Goal: Task Accomplishment & Management: Complete application form

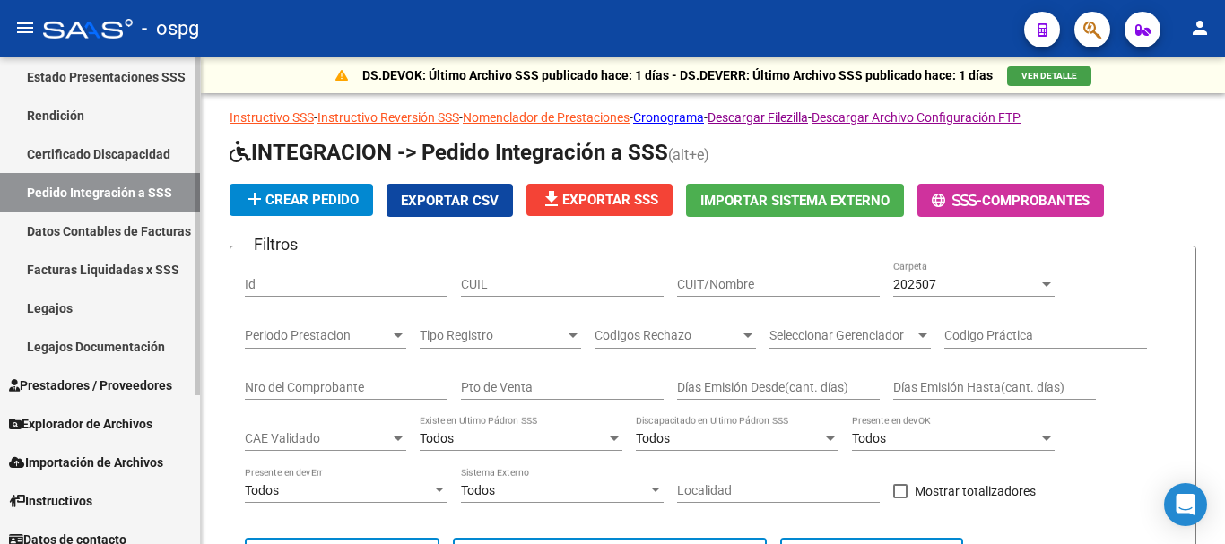
scroll to position [214, 0]
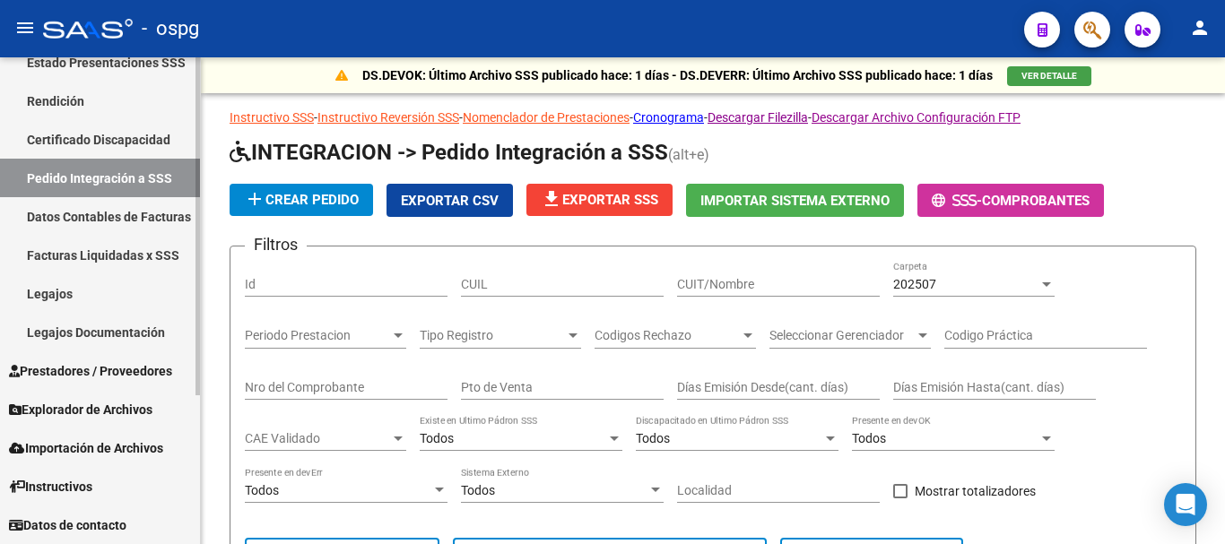
click at [104, 362] on span "Prestadores / Proveedores" at bounding box center [90, 371] width 163 height 20
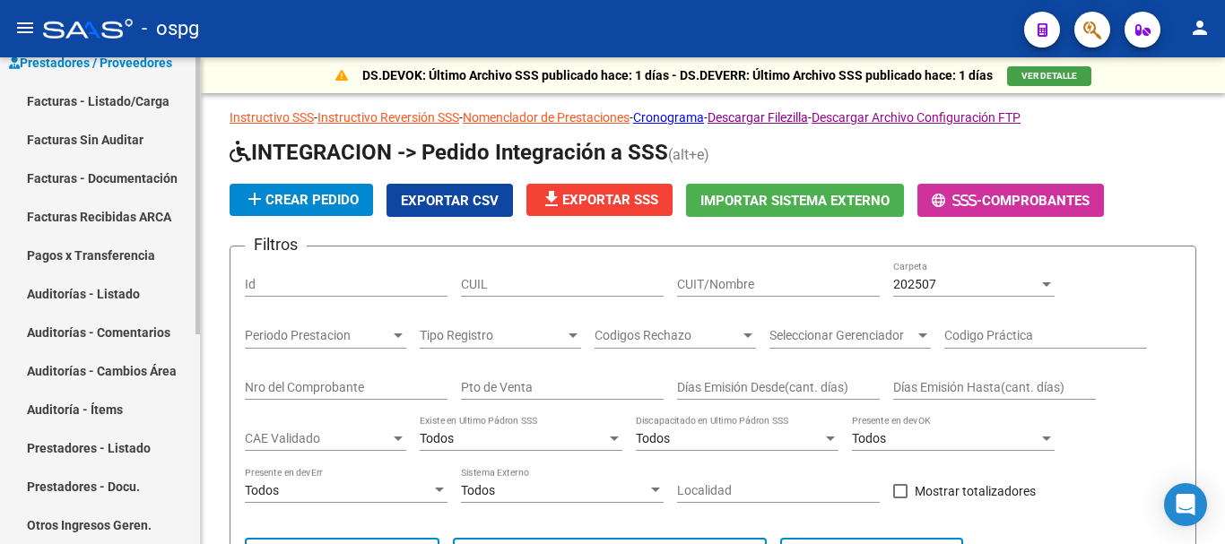
click at [129, 105] on link "Facturas - Listado/Carga" at bounding box center [100, 101] width 200 height 39
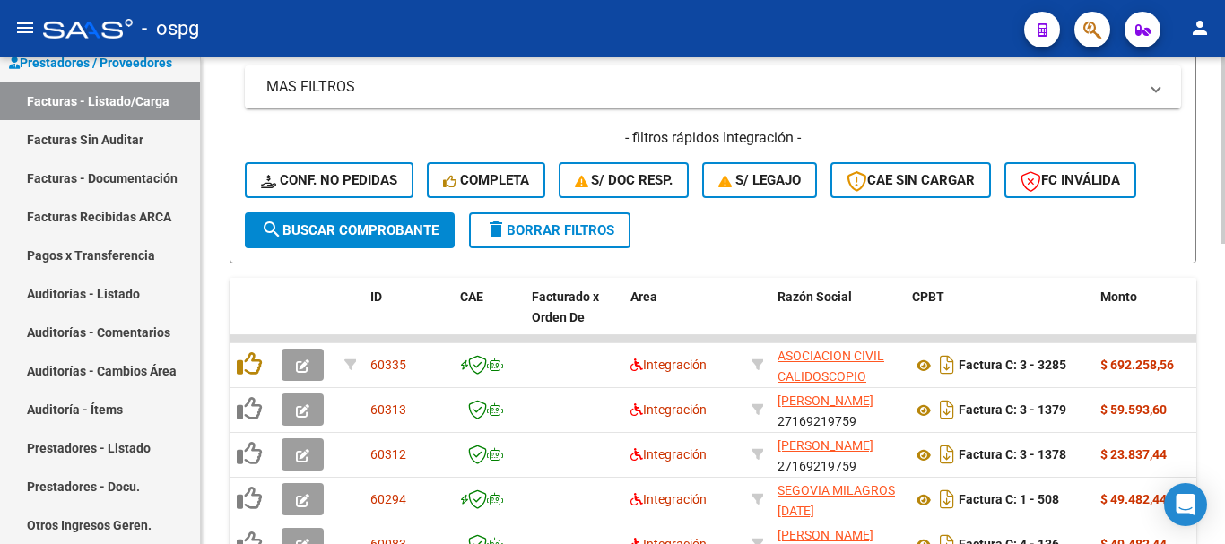
scroll to position [448, 0]
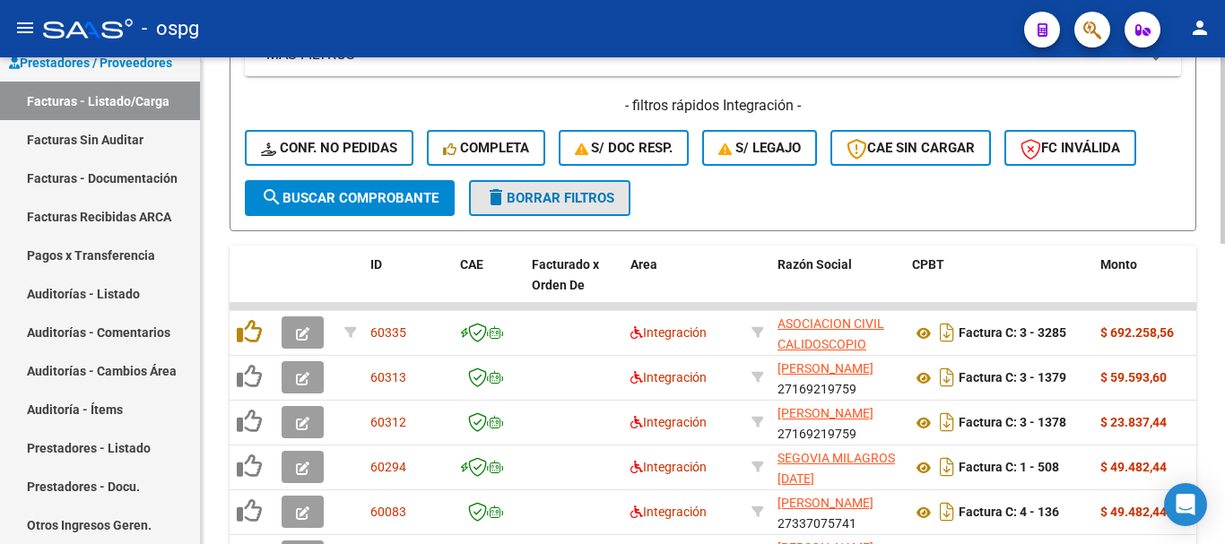
click at [566, 204] on span "delete Borrar Filtros" at bounding box center [549, 198] width 129 height 16
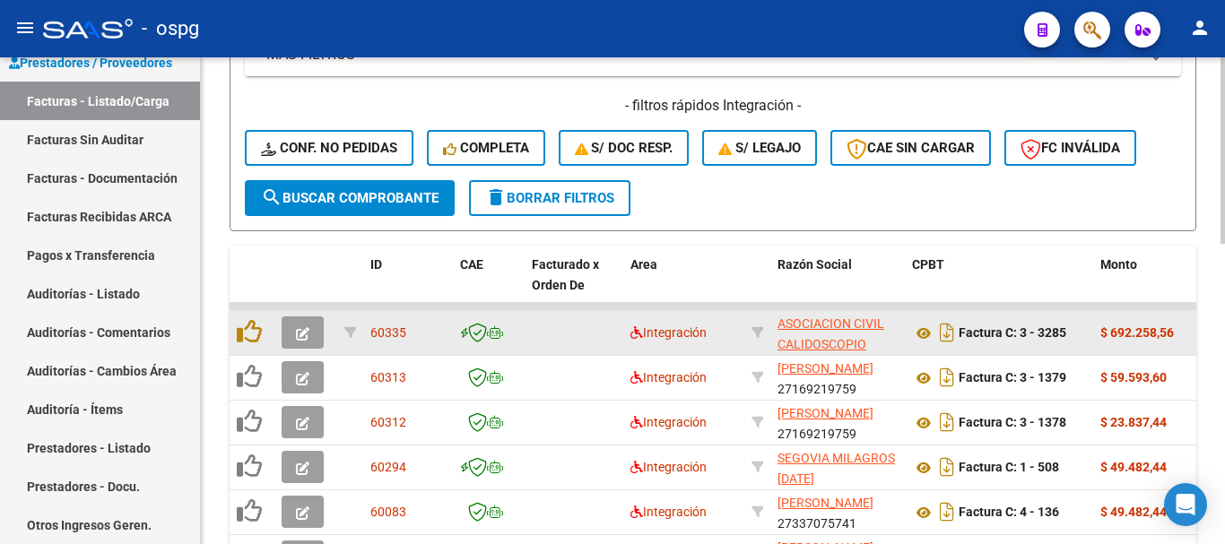
click at [301, 336] on icon "button" at bounding box center [302, 333] width 13 height 13
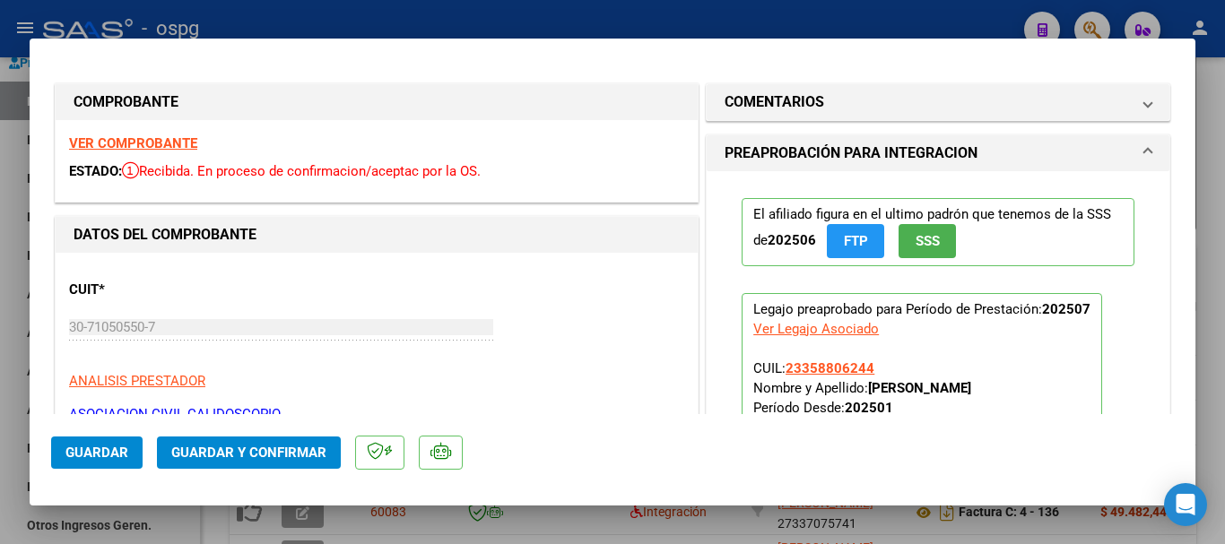
click at [166, 145] on strong "VER COMPROBANTE" at bounding box center [133, 143] width 128 height 16
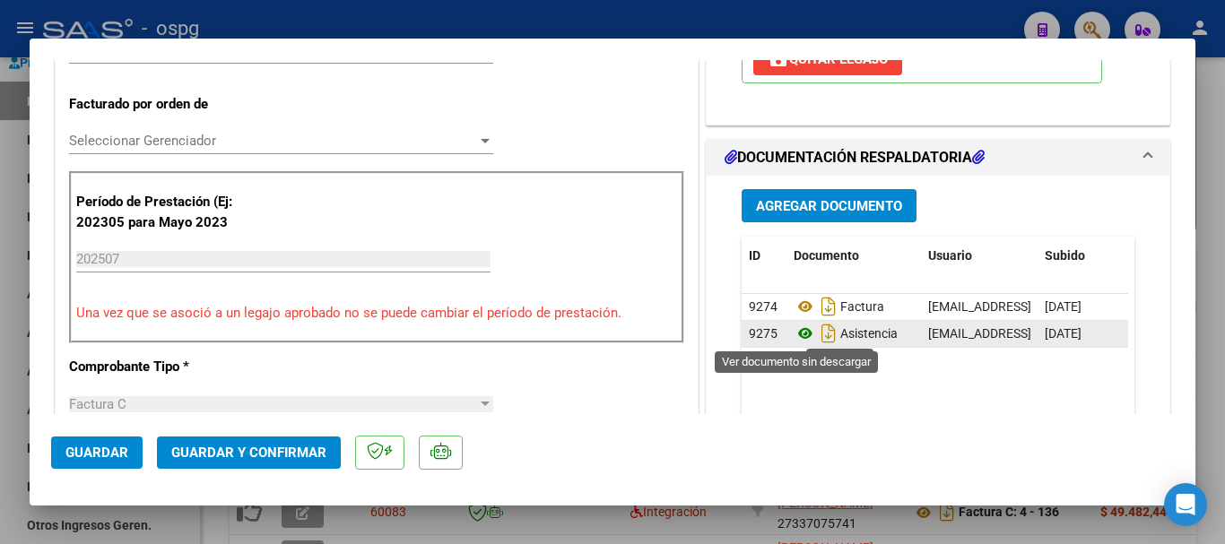
click at [797, 334] on icon at bounding box center [804, 334] width 23 height 22
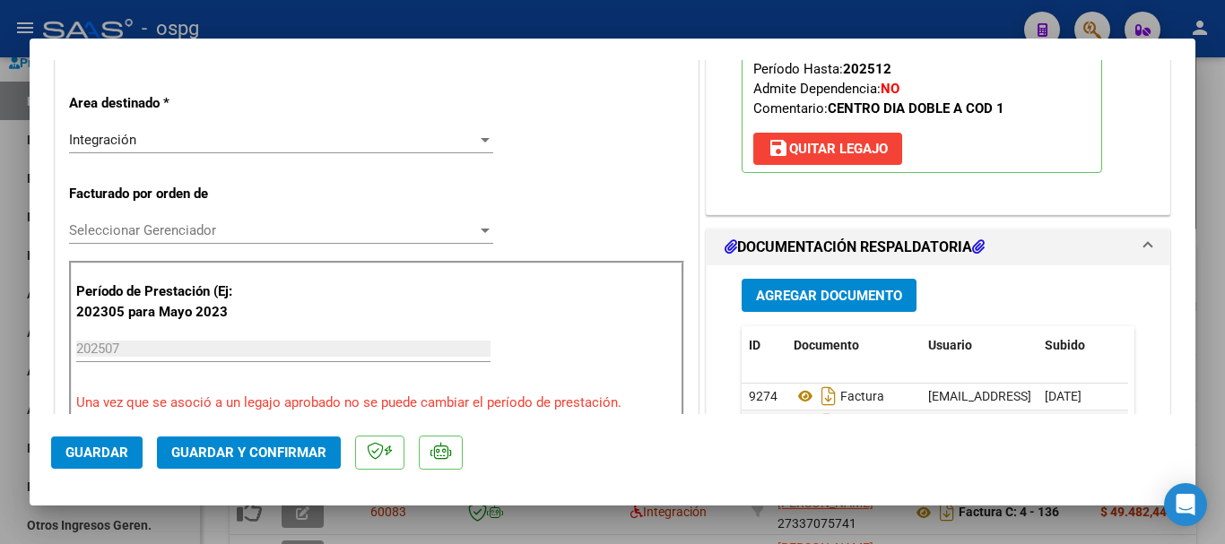
scroll to position [179, 0]
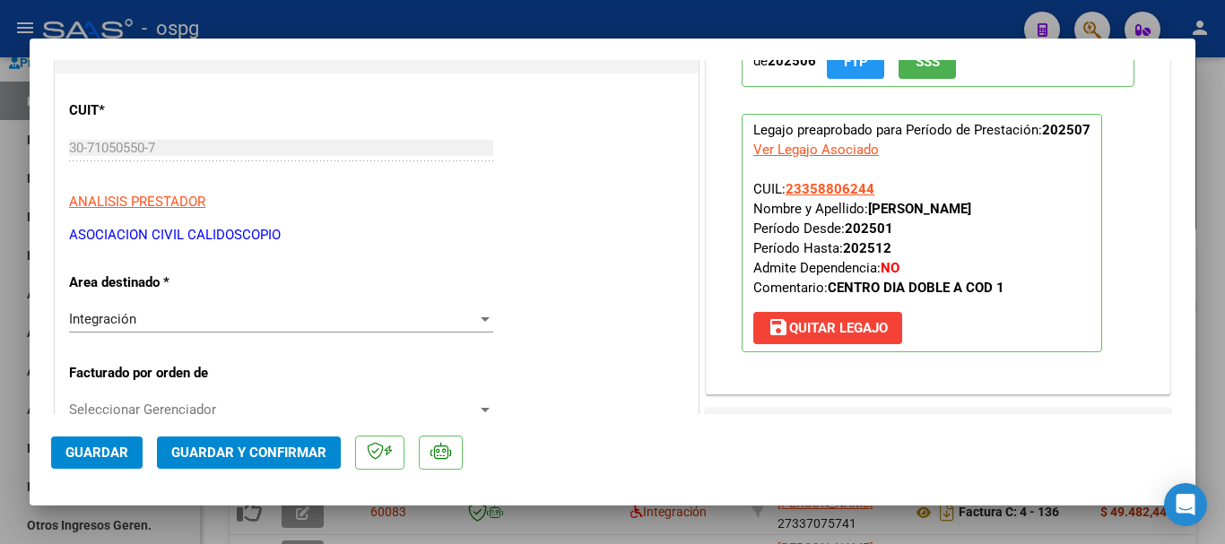
click at [1208, 330] on div at bounding box center [612, 272] width 1225 height 544
type input "$ 0,00"
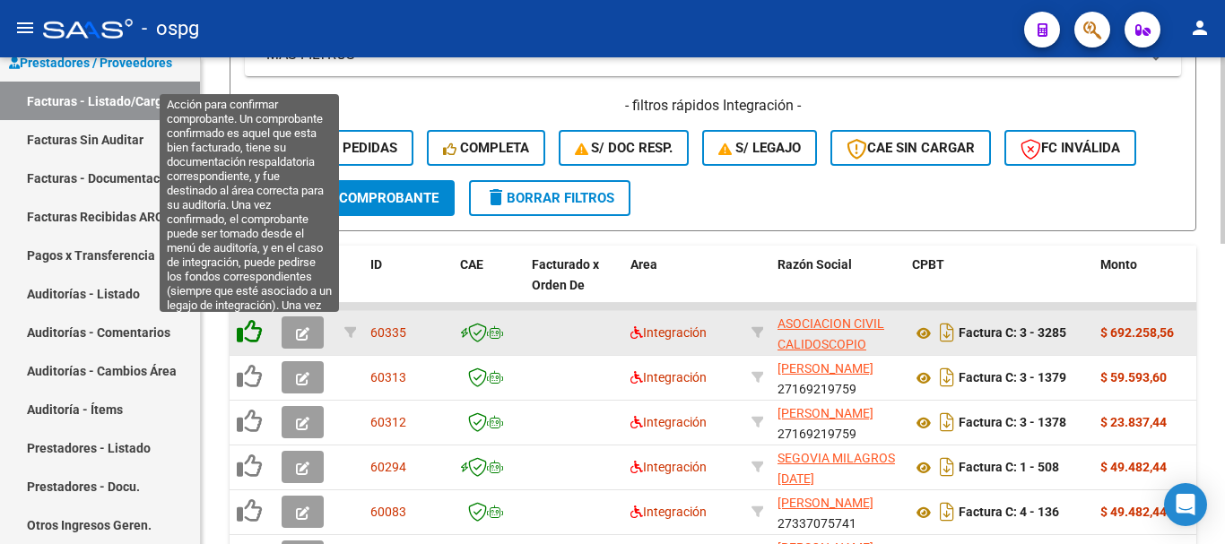
click at [255, 332] on icon at bounding box center [249, 331] width 25 height 25
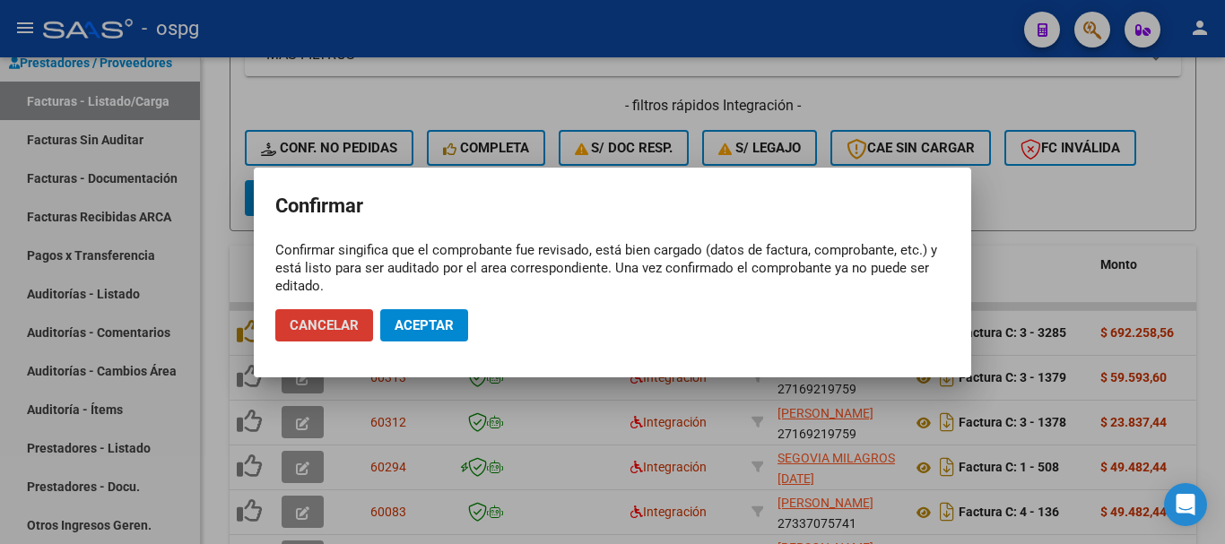
click at [439, 321] on span "Aceptar" at bounding box center [423, 325] width 59 height 16
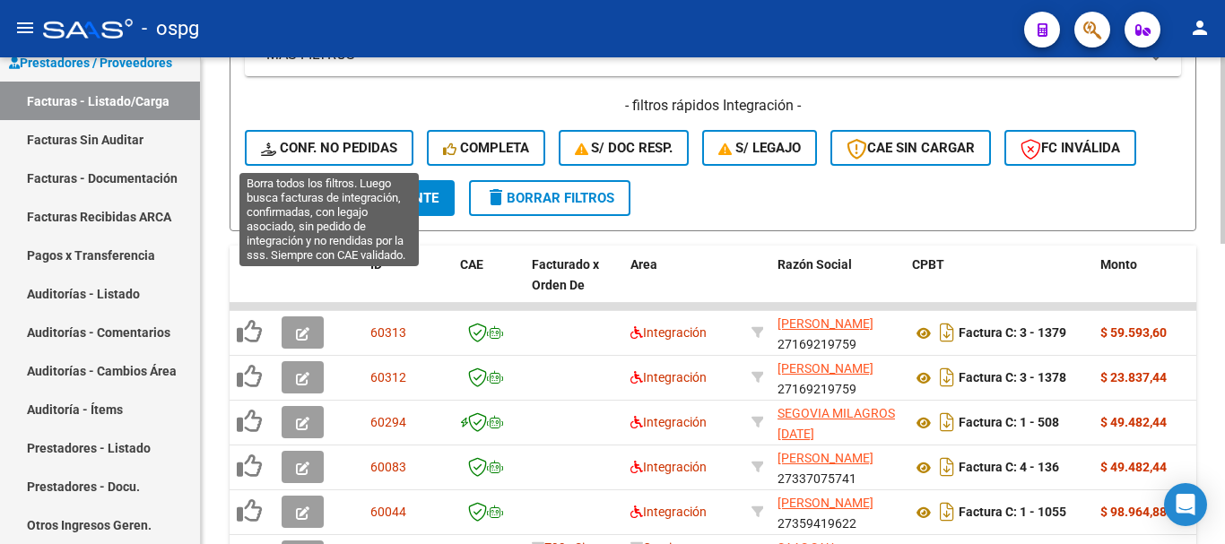
click at [324, 147] on span "Conf. no pedidas" at bounding box center [329, 148] width 136 height 16
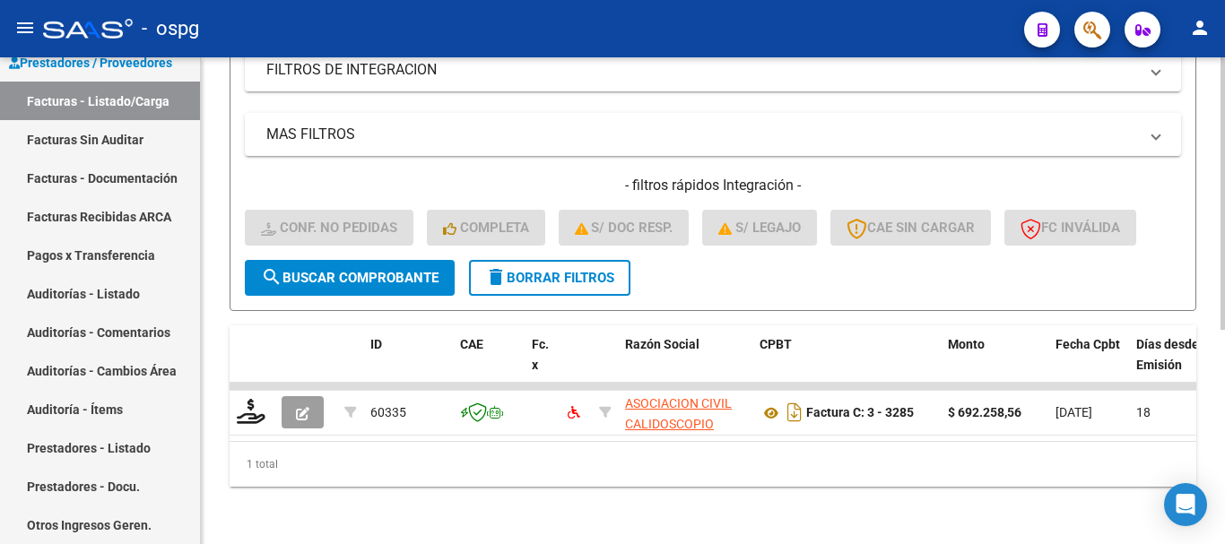
scroll to position [383, 0]
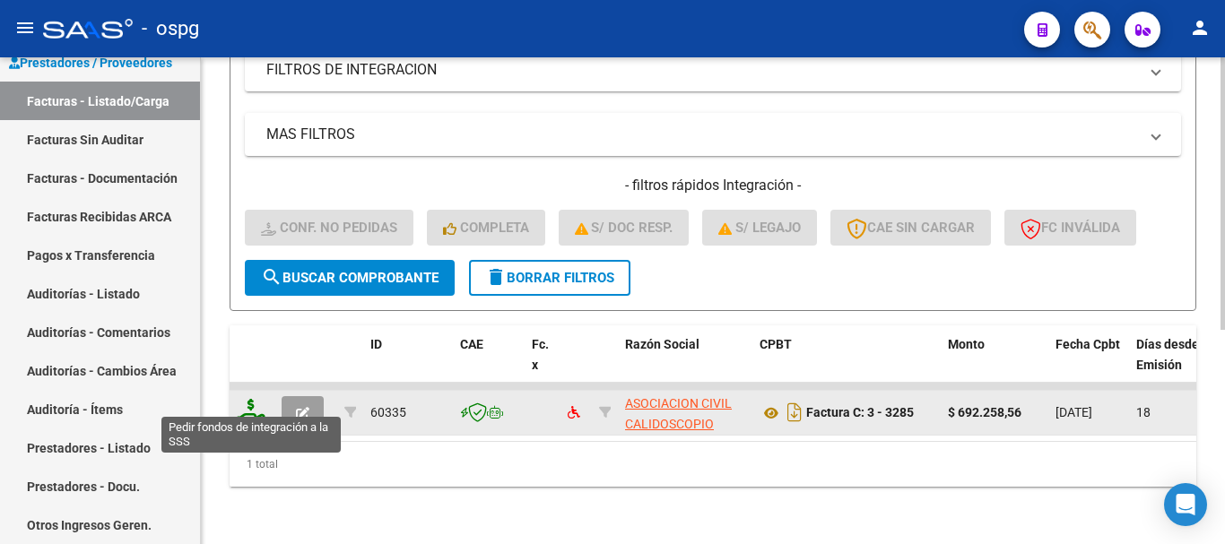
click at [247, 403] on icon at bounding box center [251, 411] width 29 height 25
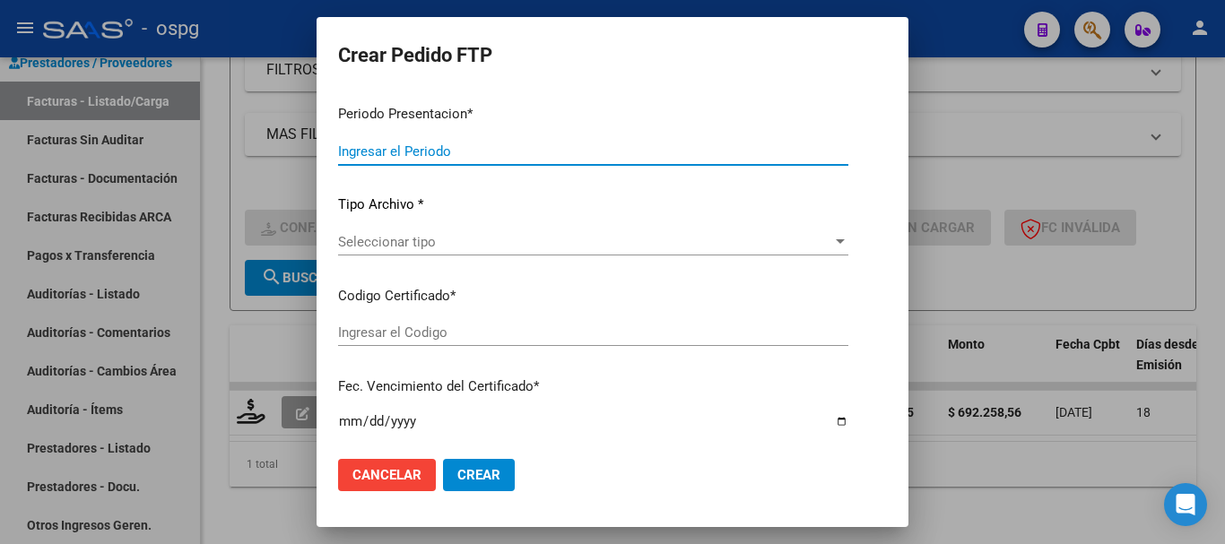
type input "202507"
type input "$ 692.258,56"
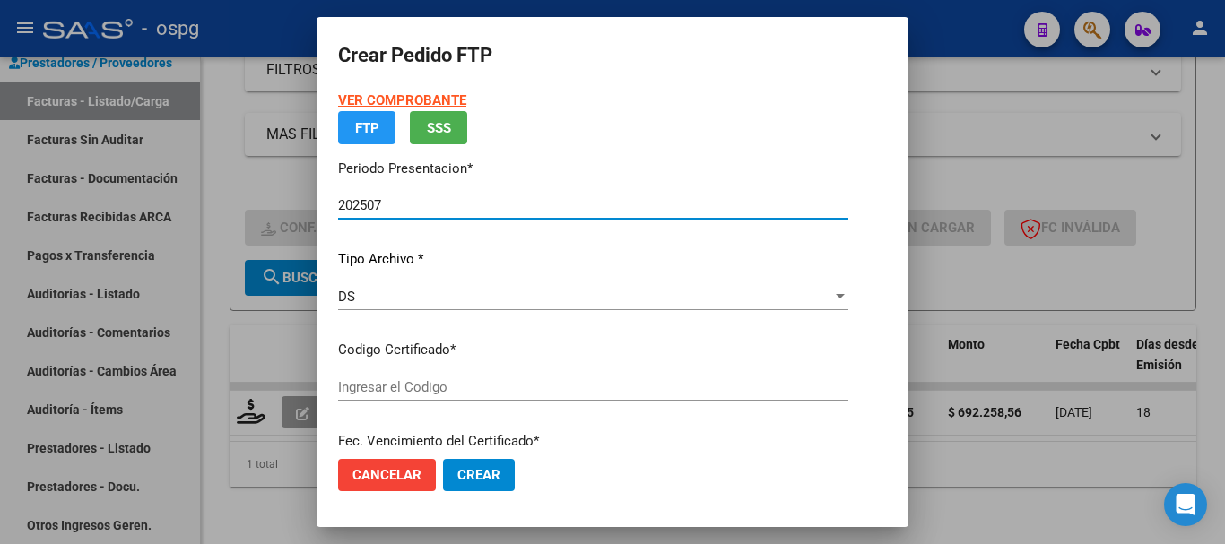
type input "438319646"
type input "[DATE]"
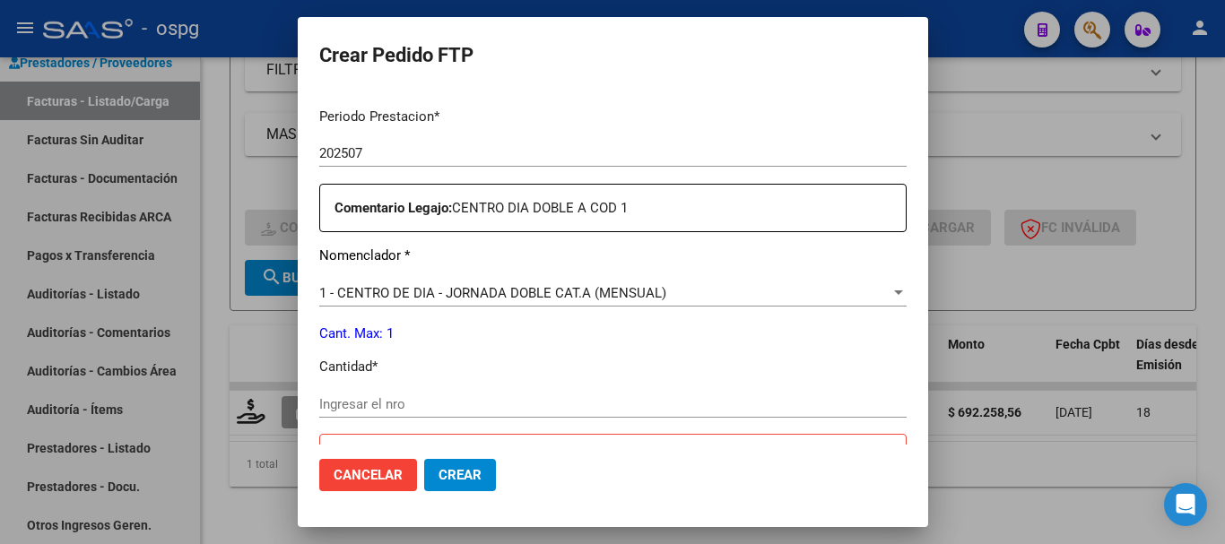
scroll to position [628, 0]
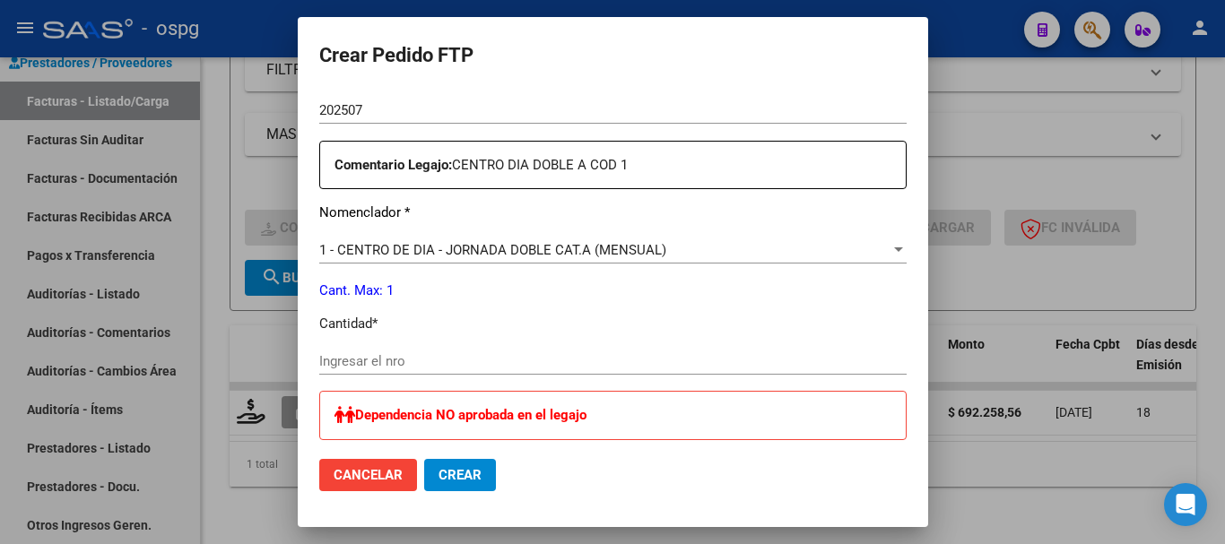
click at [555, 369] on div "Ingresar el nro" at bounding box center [612, 361] width 587 height 27
type input "1"
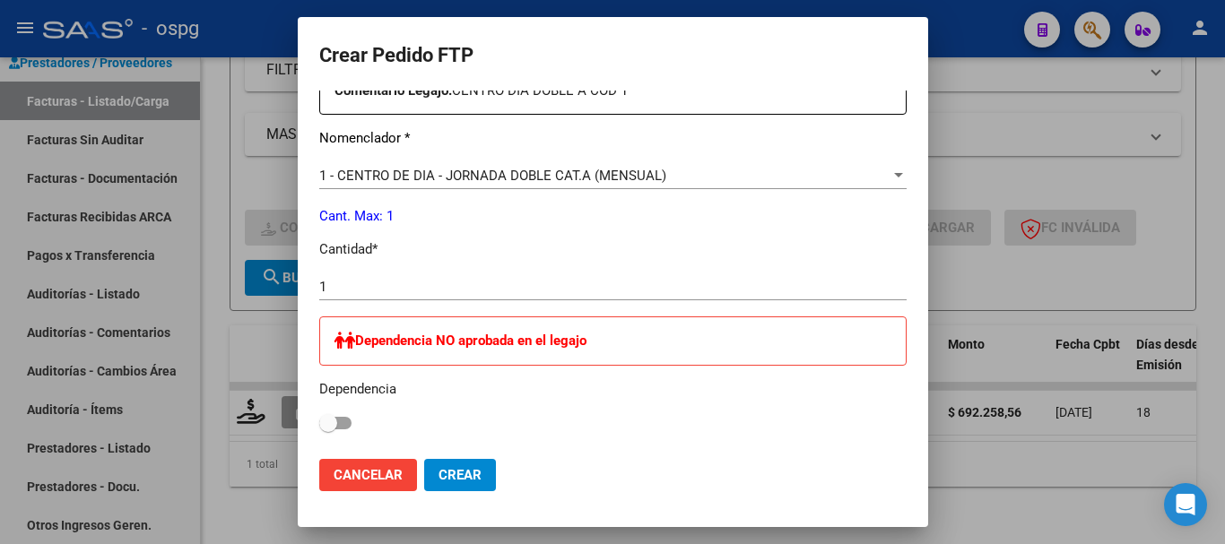
scroll to position [697, 0]
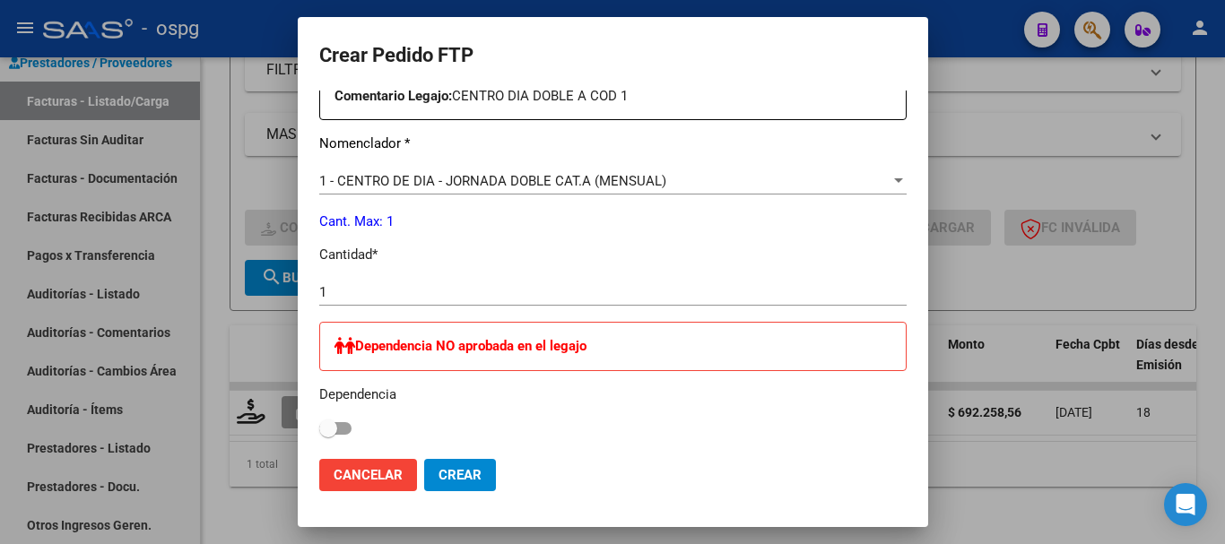
click at [438, 479] on span "Crear" at bounding box center [459, 475] width 43 height 16
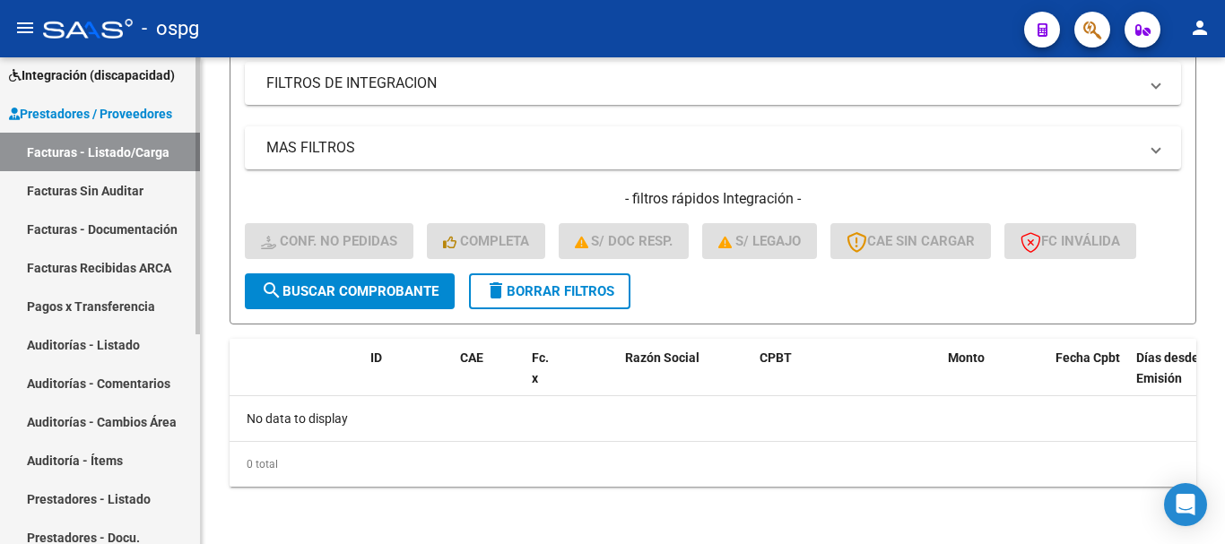
scroll to position [0, 0]
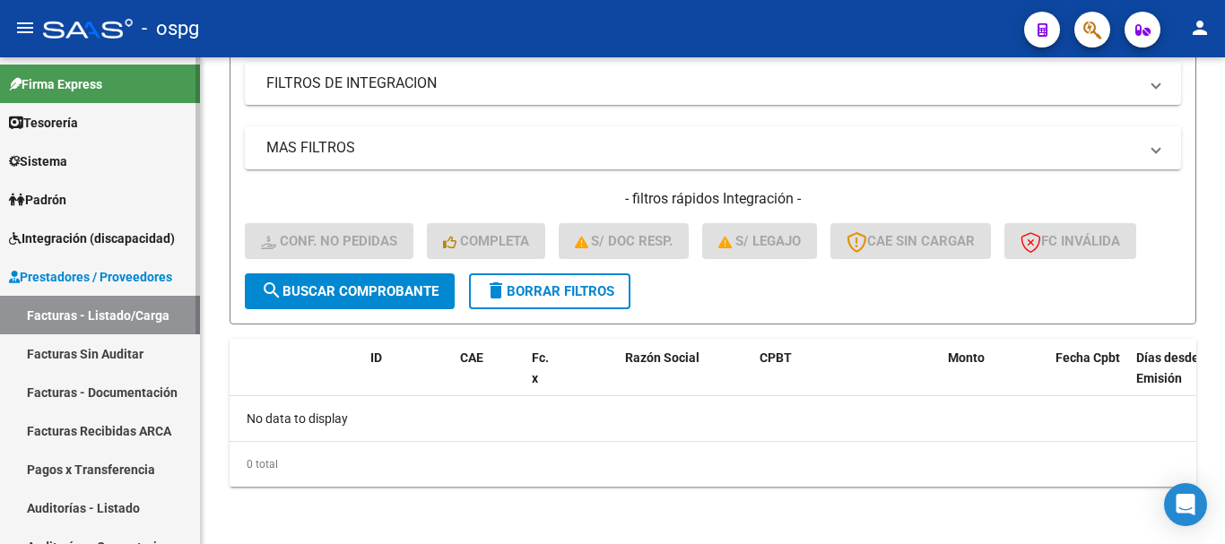
click at [73, 235] on span "Integración (discapacidad)" at bounding box center [92, 239] width 166 height 20
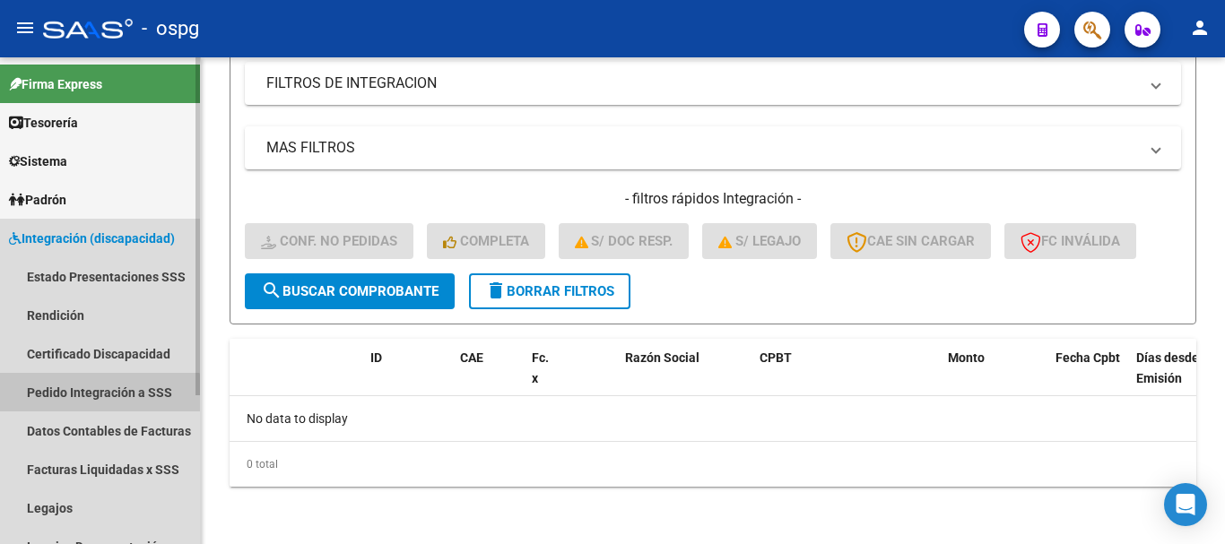
click at [60, 403] on link "Pedido Integración a SSS" at bounding box center [100, 392] width 200 height 39
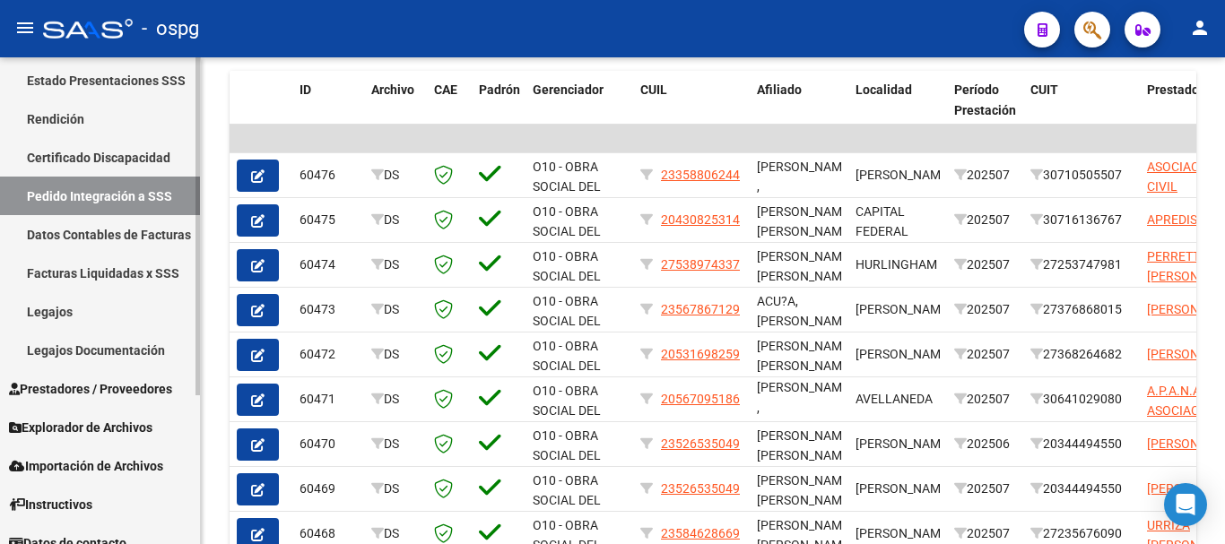
scroll to position [214, 0]
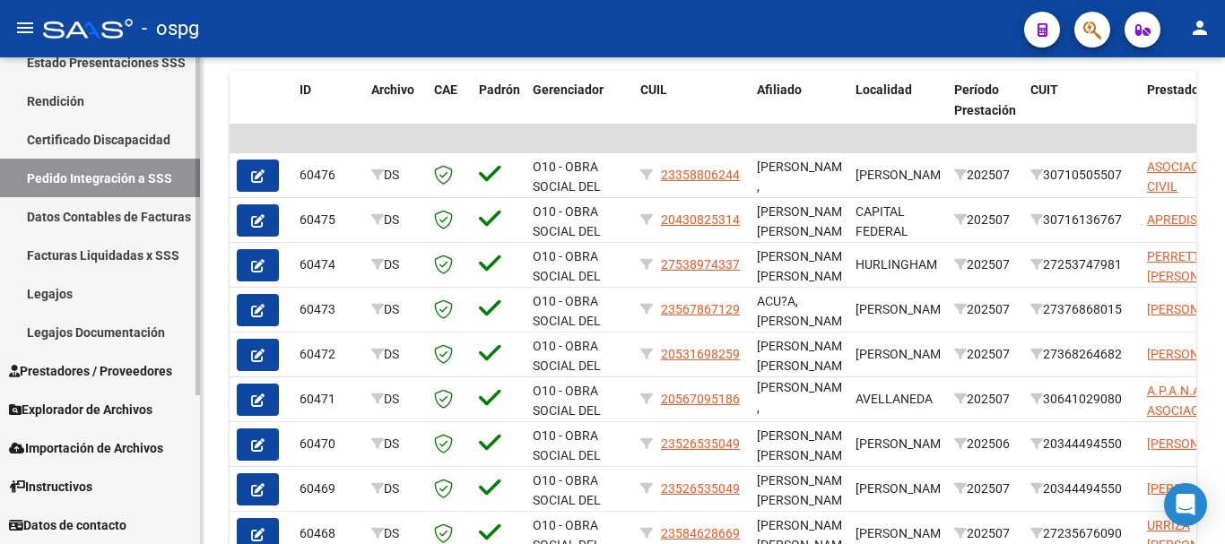
click at [97, 382] on link "Prestadores / Proveedores" at bounding box center [100, 370] width 200 height 39
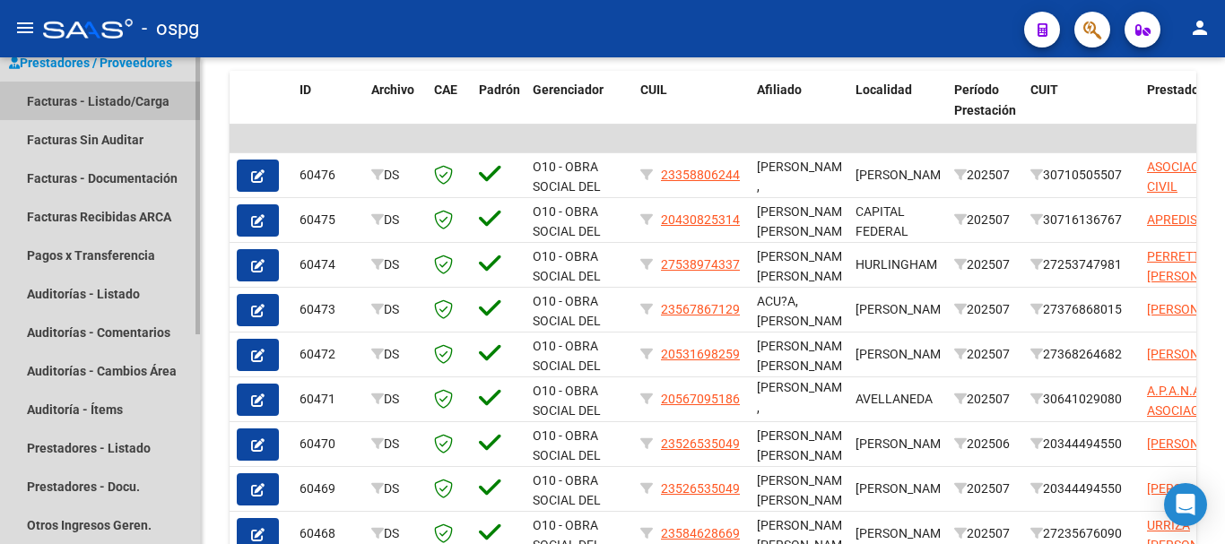
click at [123, 108] on link "Facturas - Listado/Carga" at bounding box center [100, 101] width 200 height 39
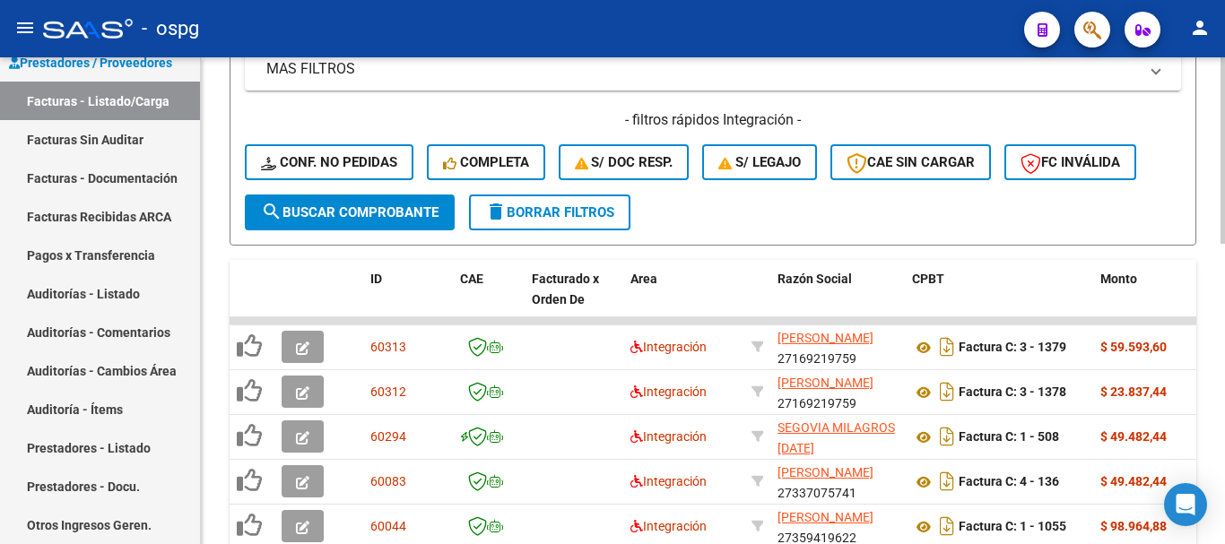
scroll to position [428, 0]
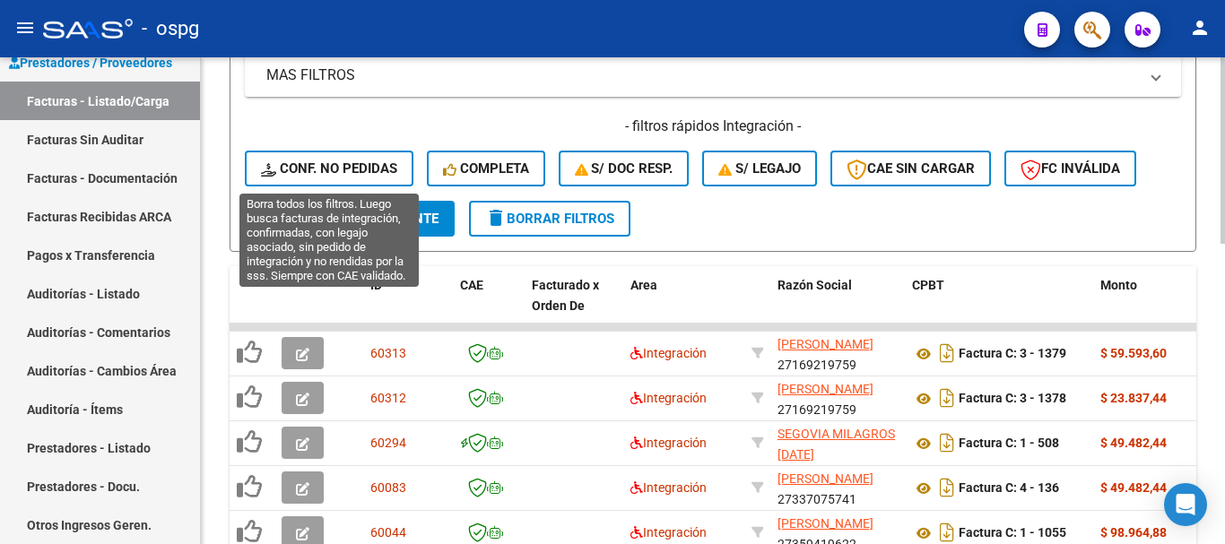
click at [341, 159] on button "Conf. no pedidas" at bounding box center [329, 169] width 169 height 36
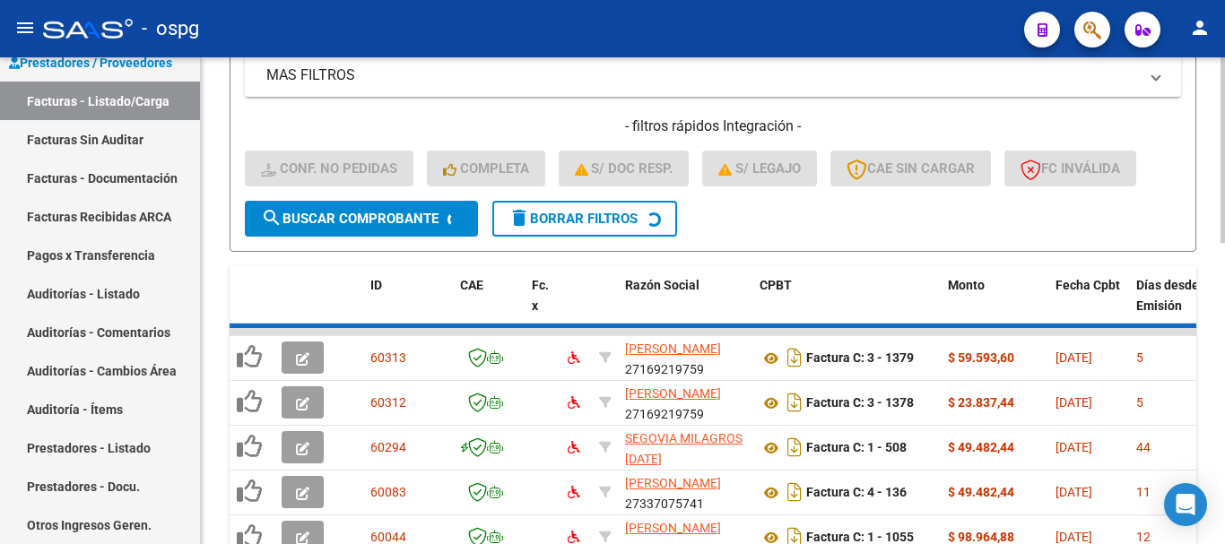
scroll to position [355, 0]
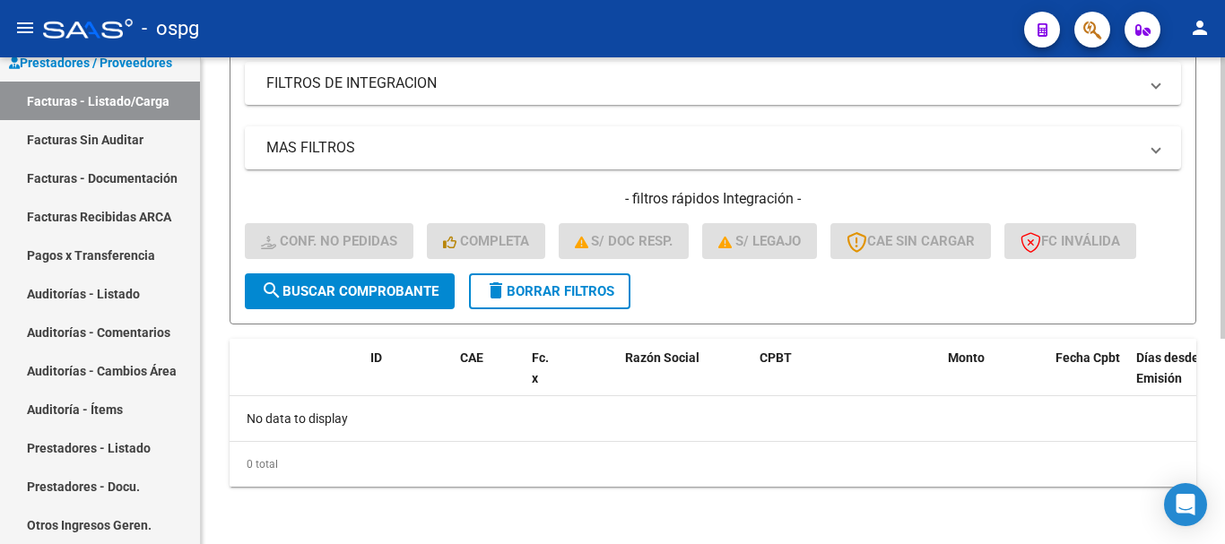
click at [602, 293] on span "delete Borrar Filtros" at bounding box center [549, 291] width 129 height 16
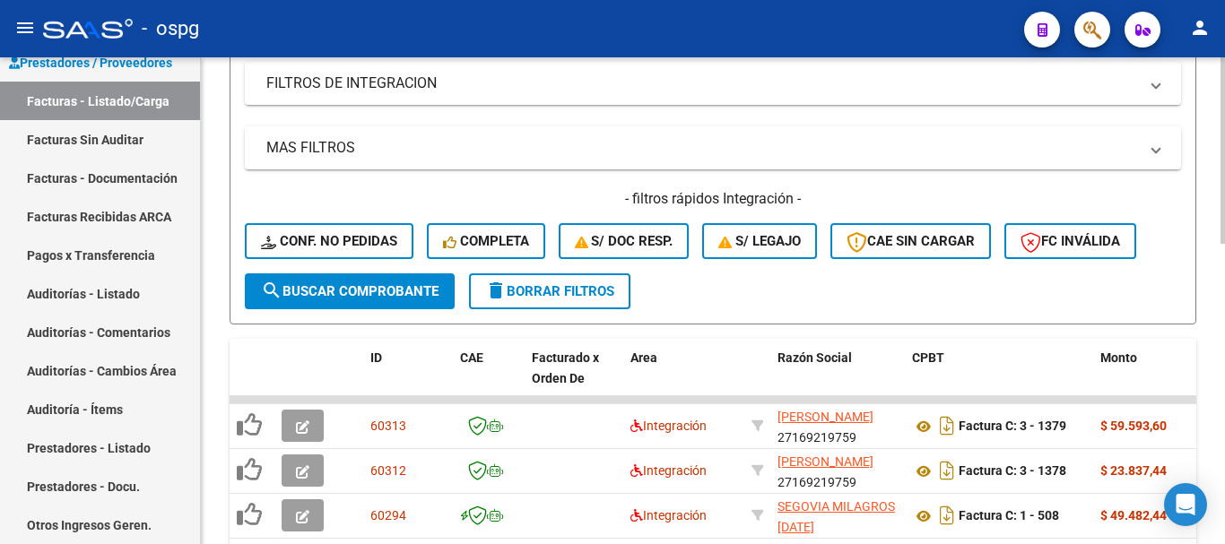
click at [595, 293] on span "delete Borrar Filtros" at bounding box center [549, 291] width 129 height 16
